Goal: Navigation & Orientation: Find specific page/section

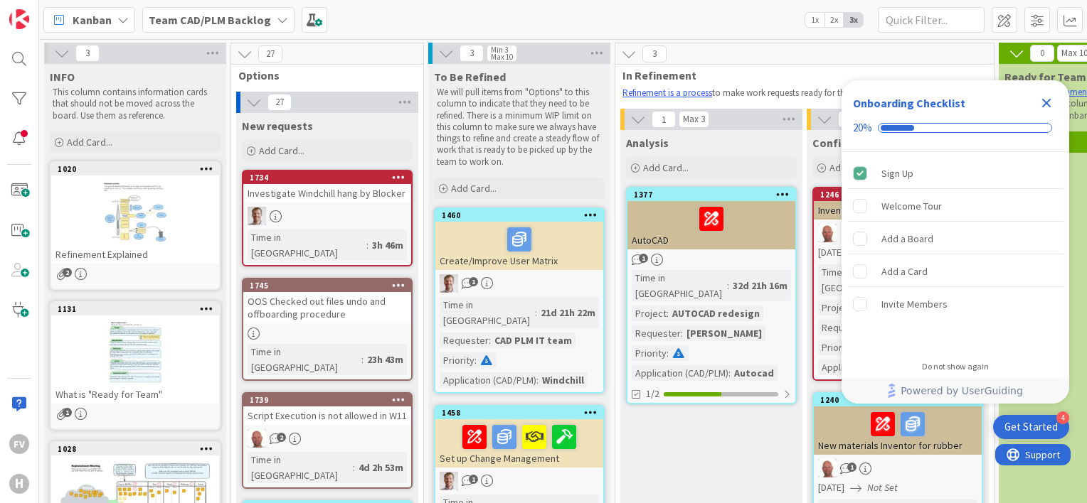
click at [1045, 100] on icon "Close Checklist" at bounding box center [1045, 103] width 17 height 17
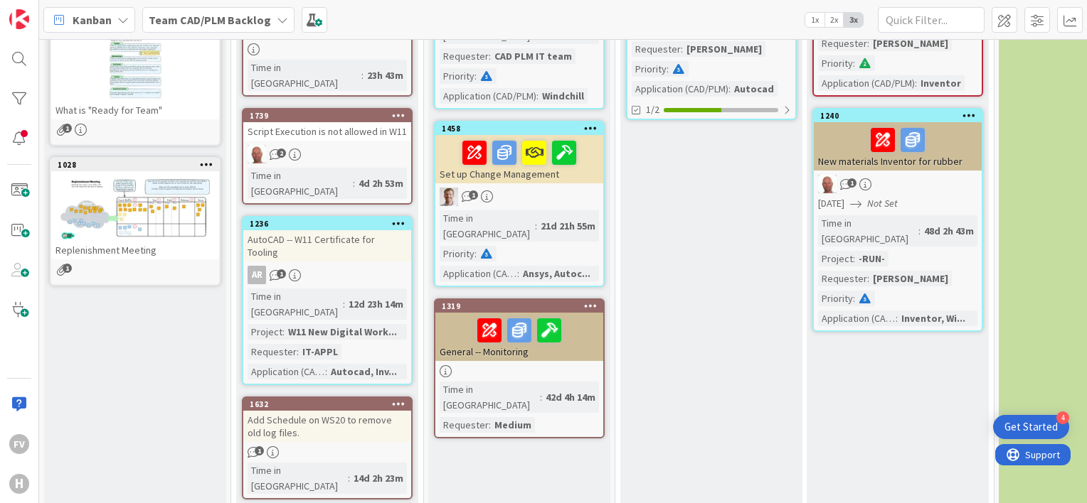
drag, startPoint x: 236, startPoint y: 453, endPoint x: 244, endPoint y: 429, distance: 24.7
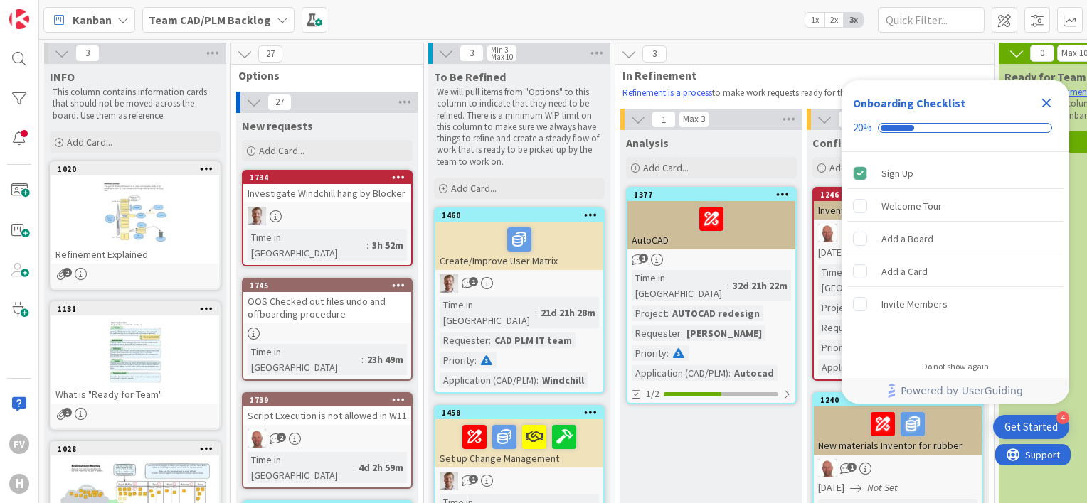
click at [247, 21] on b "Team CAD/PLM Backlog" at bounding box center [210, 20] width 122 height 14
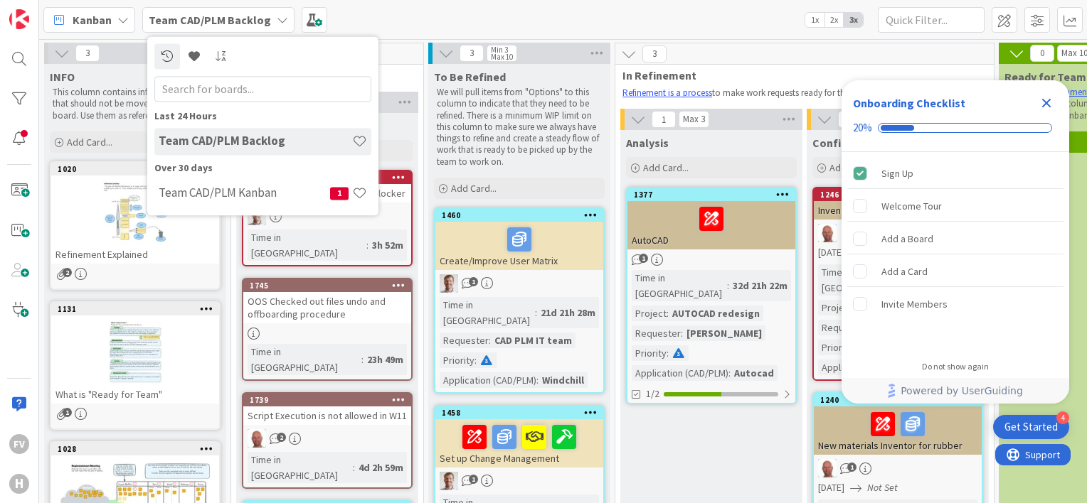
click at [102, 26] on span "Kanban" at bounding box center [92, 19] width 39 height 17
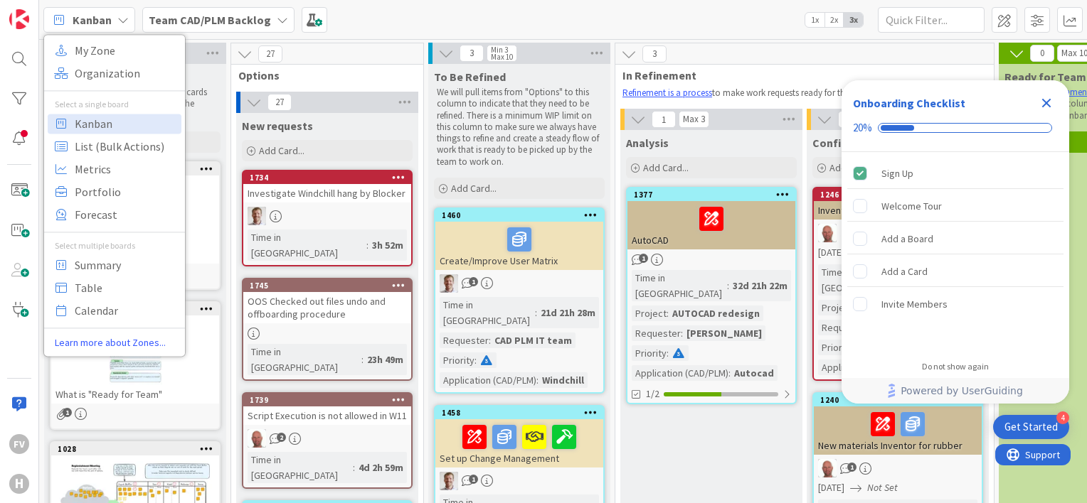
click at [233, 19] on b "Team CAD/PLM Backlog" at bounding box center [210, 20] width 122 height 14
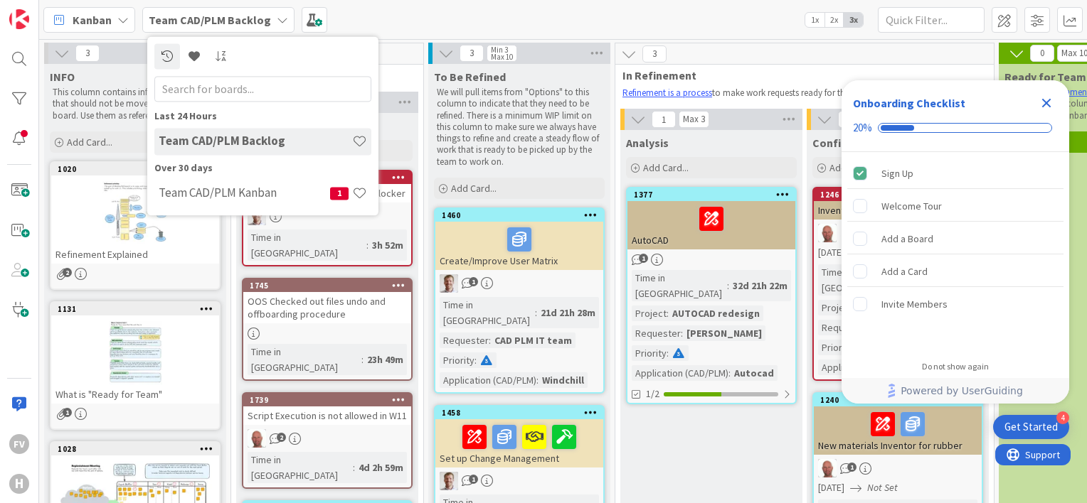
click at [235, 188] on h4 "Team CAD/PLM Kanban" at bounding box center [244, 193] width 171 height 14
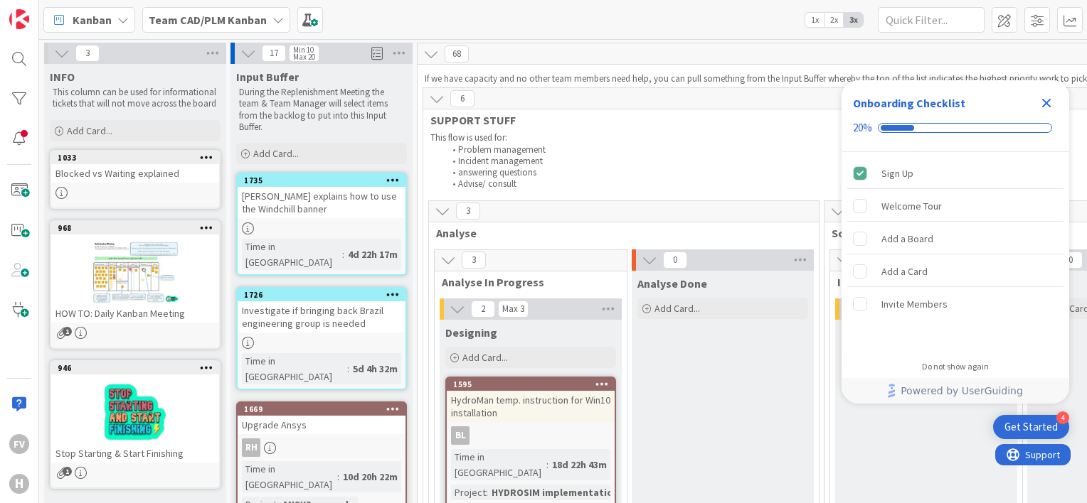
click at [247, 21] on b "Team CAD/PLM Kanban" at bounding box center [208, 20] width 118 height 14
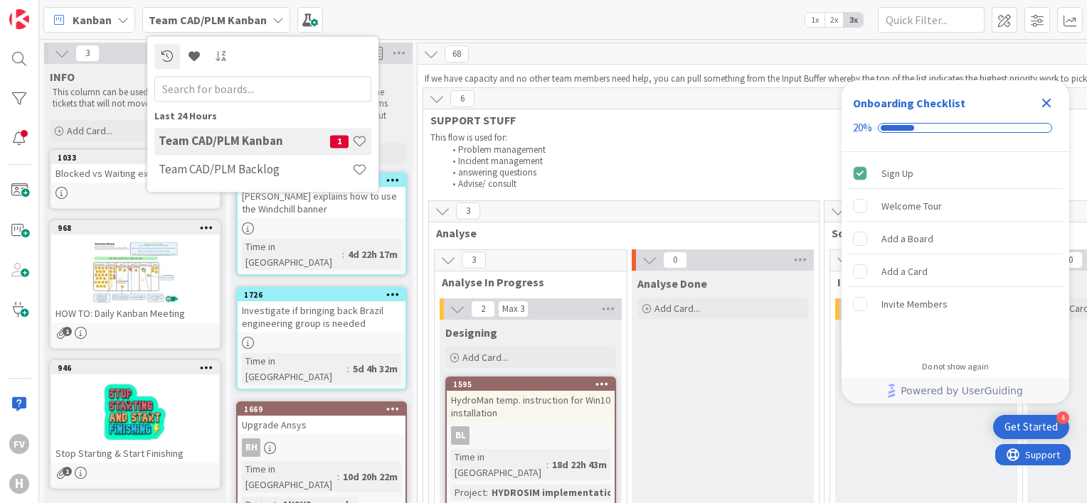
click at [224, 144] on h4 "Team CAD/PLM Kanban" at bounding box center [244, 141] width 171 height 14
